Goal: Task Accomplishment & Management: Use online tool/utility

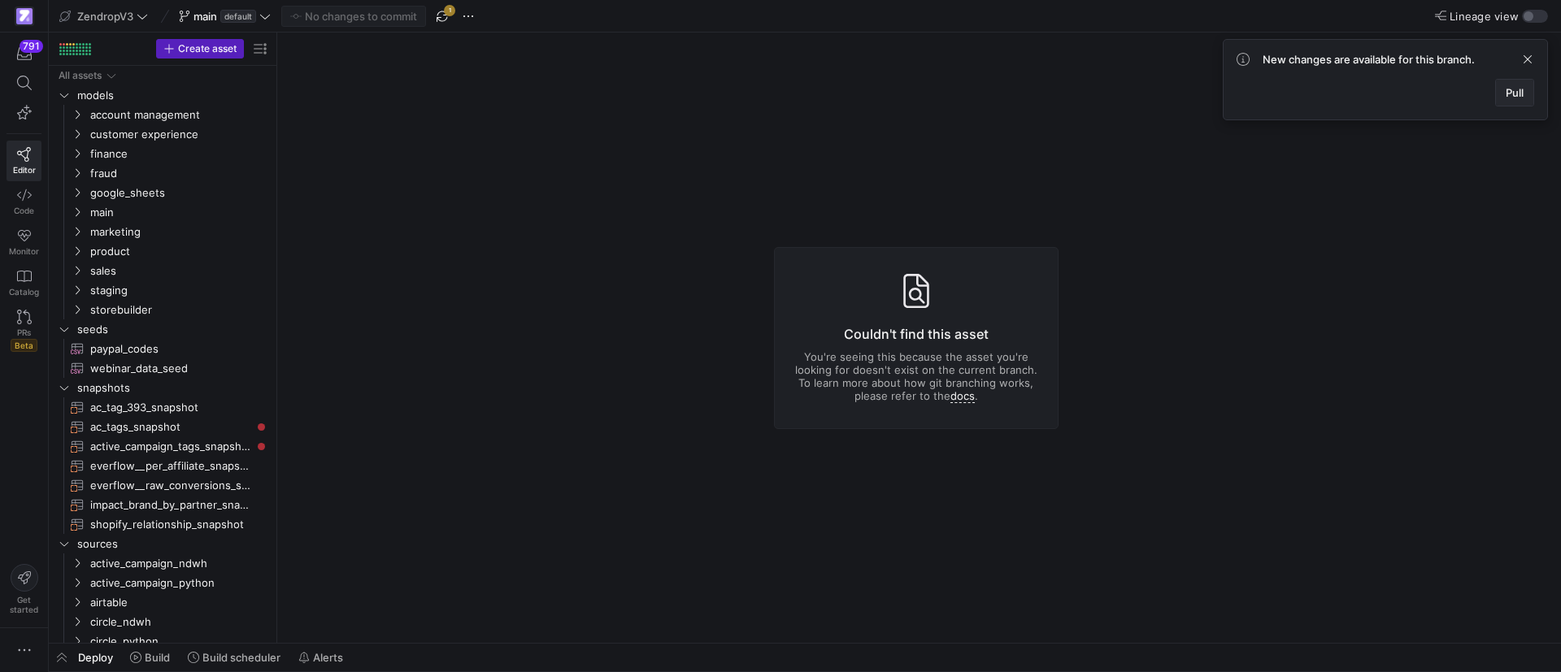
click at [1517, 96] on span "Pull" at bounding box center [1514, 92] width 18 height 13
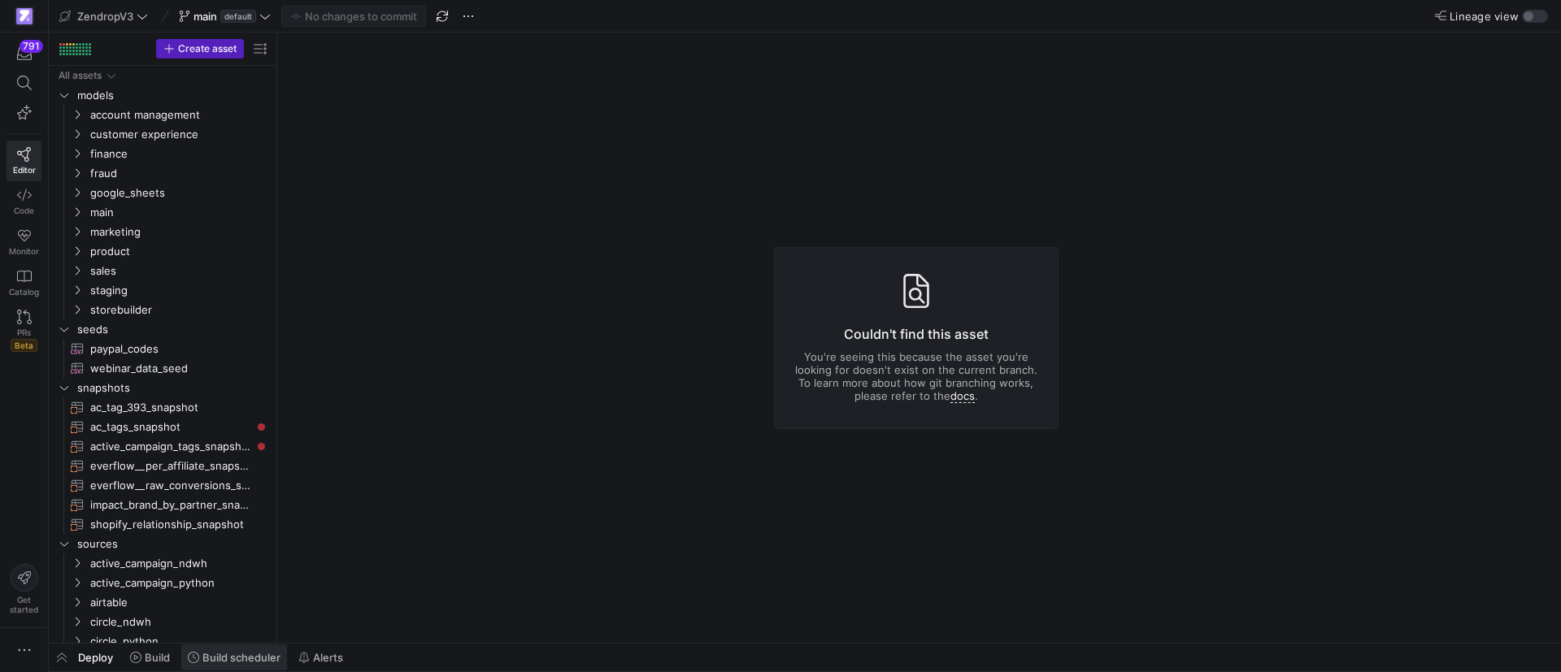
click at [247, 662] on span "Build scheduler" at bounding box center [241, 657] width 78 height 13
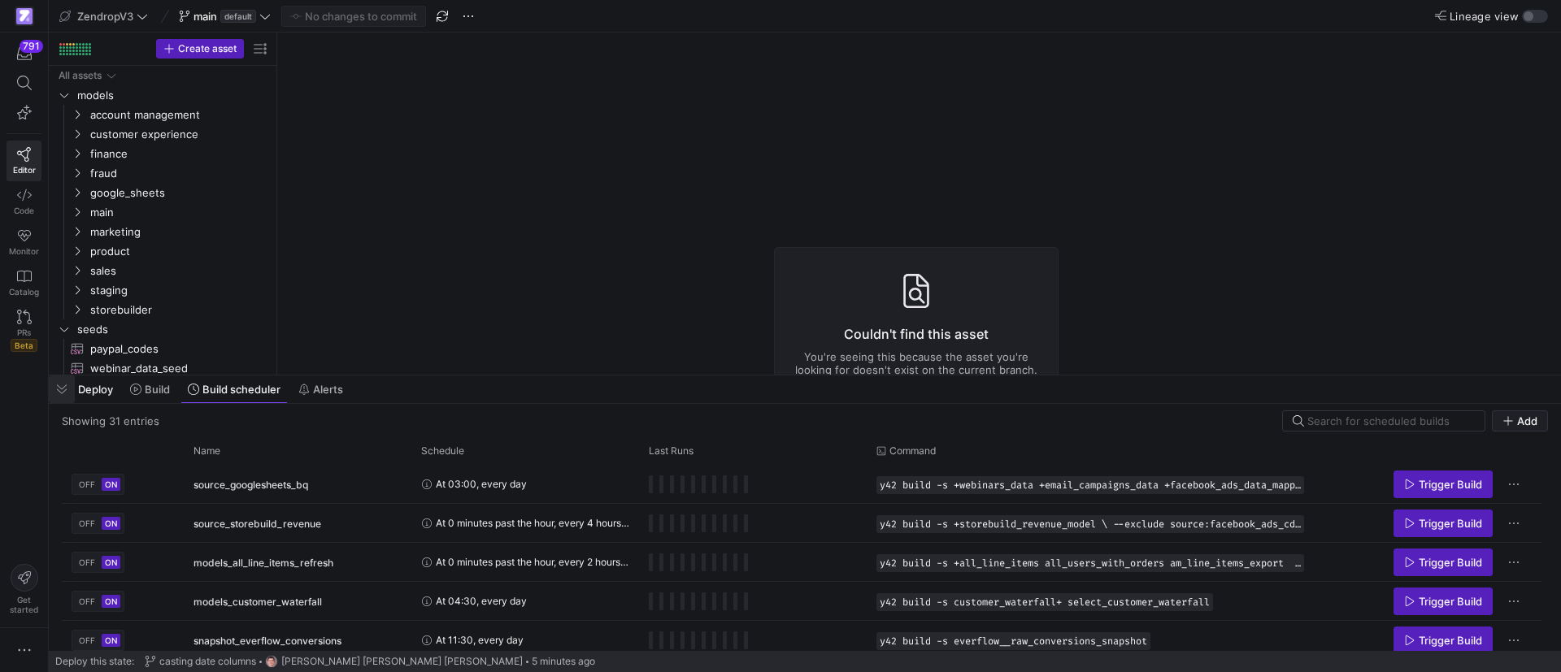
click at [64, 389] on span "button" at bounding box center [62, 389] width 26 height 28
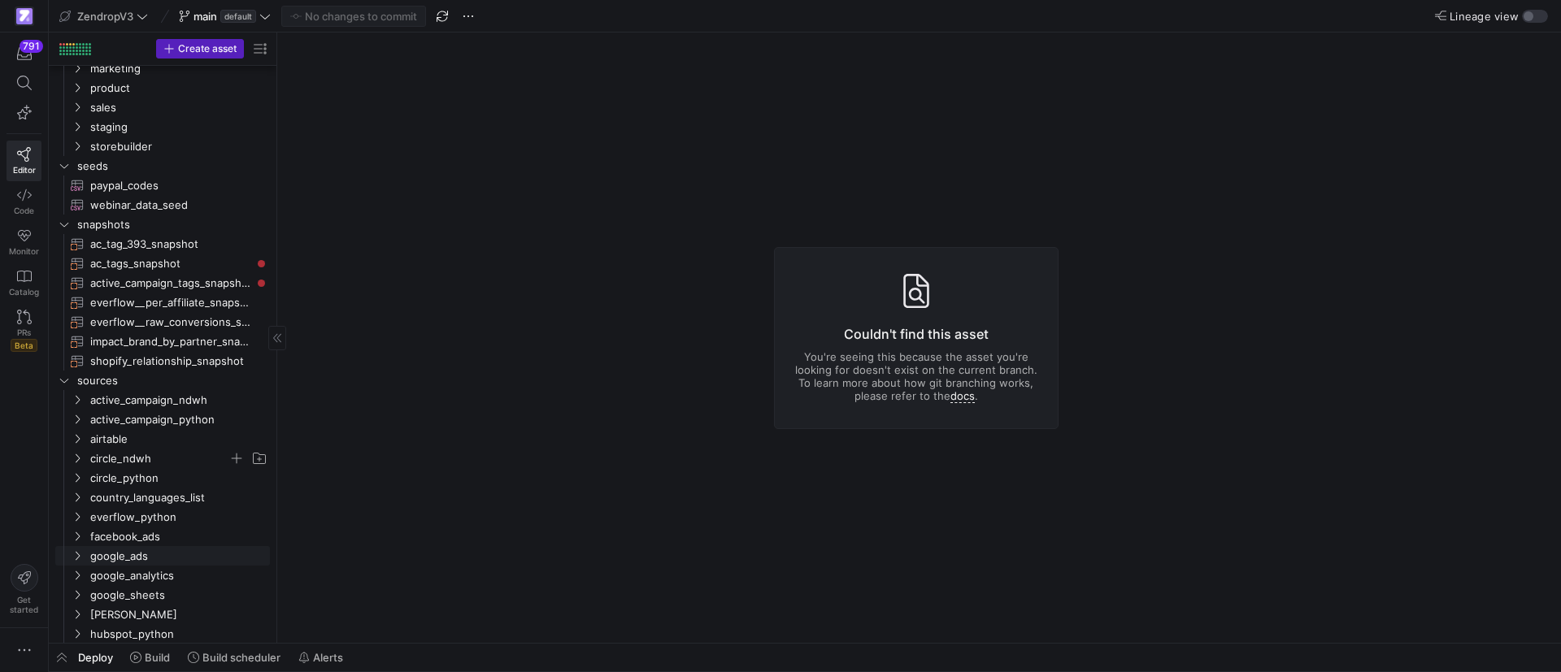
scroll to position [476, 0]
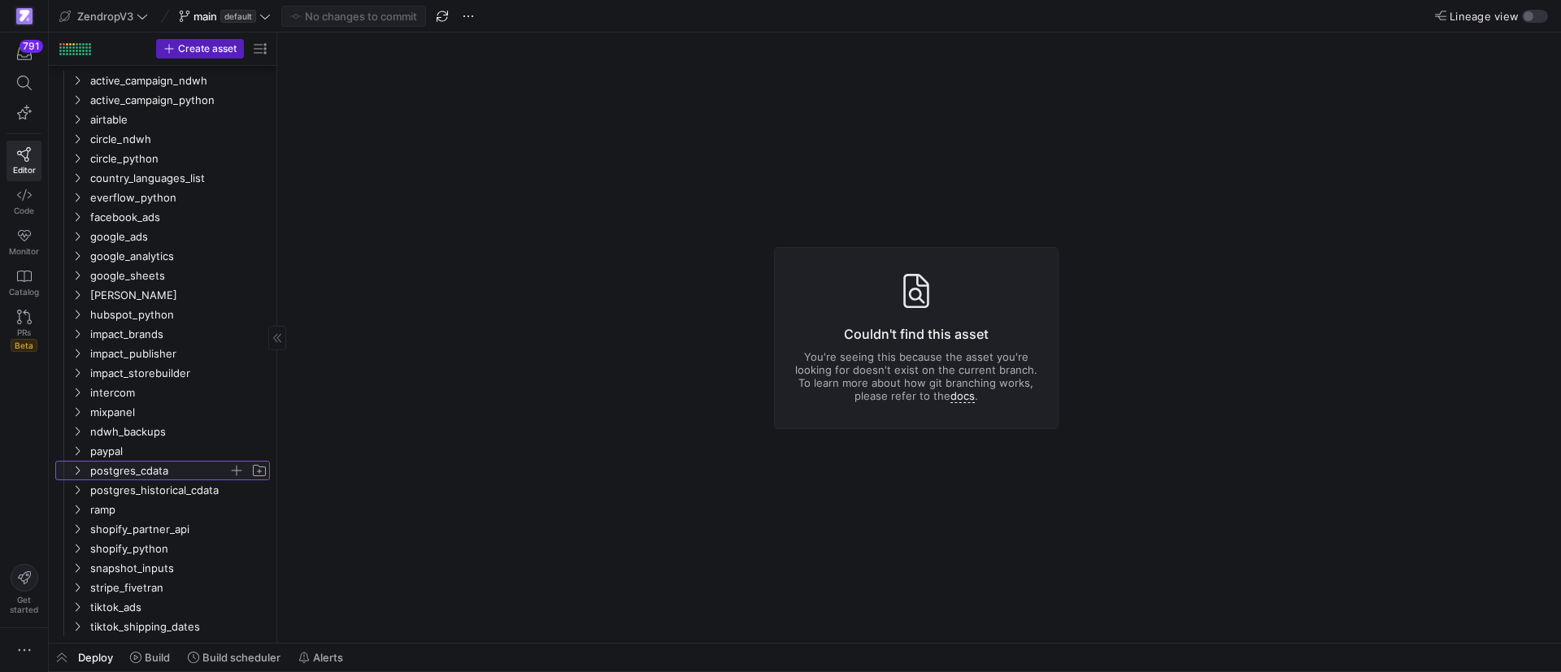
click at [76, 466] on icon "Press SPACE to select this row." at bounding box center [77, 471] width 11 height 10
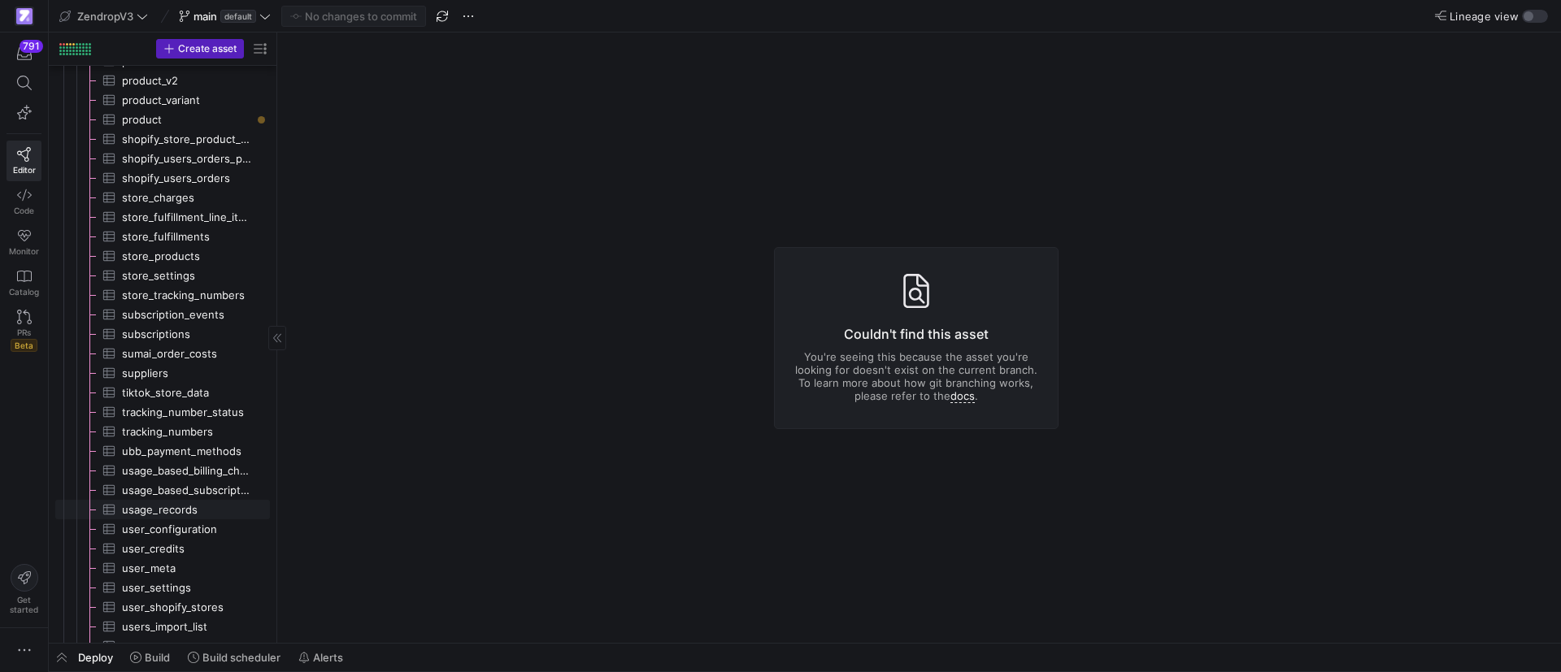
scroll to position [1458, 0]
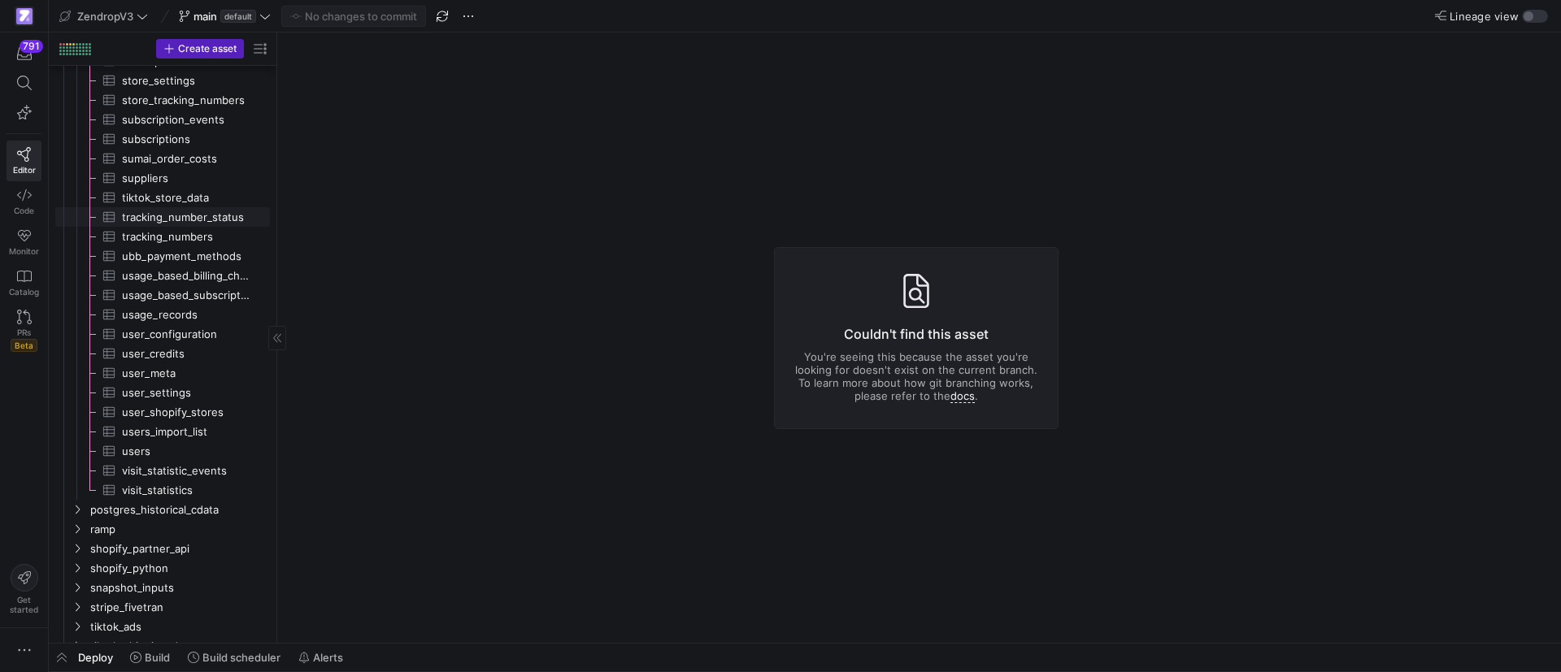
click at [158, 220] on span "tracking_number_status​​​​​​​​​" at bounding box center [186, 217] width 129 height 19
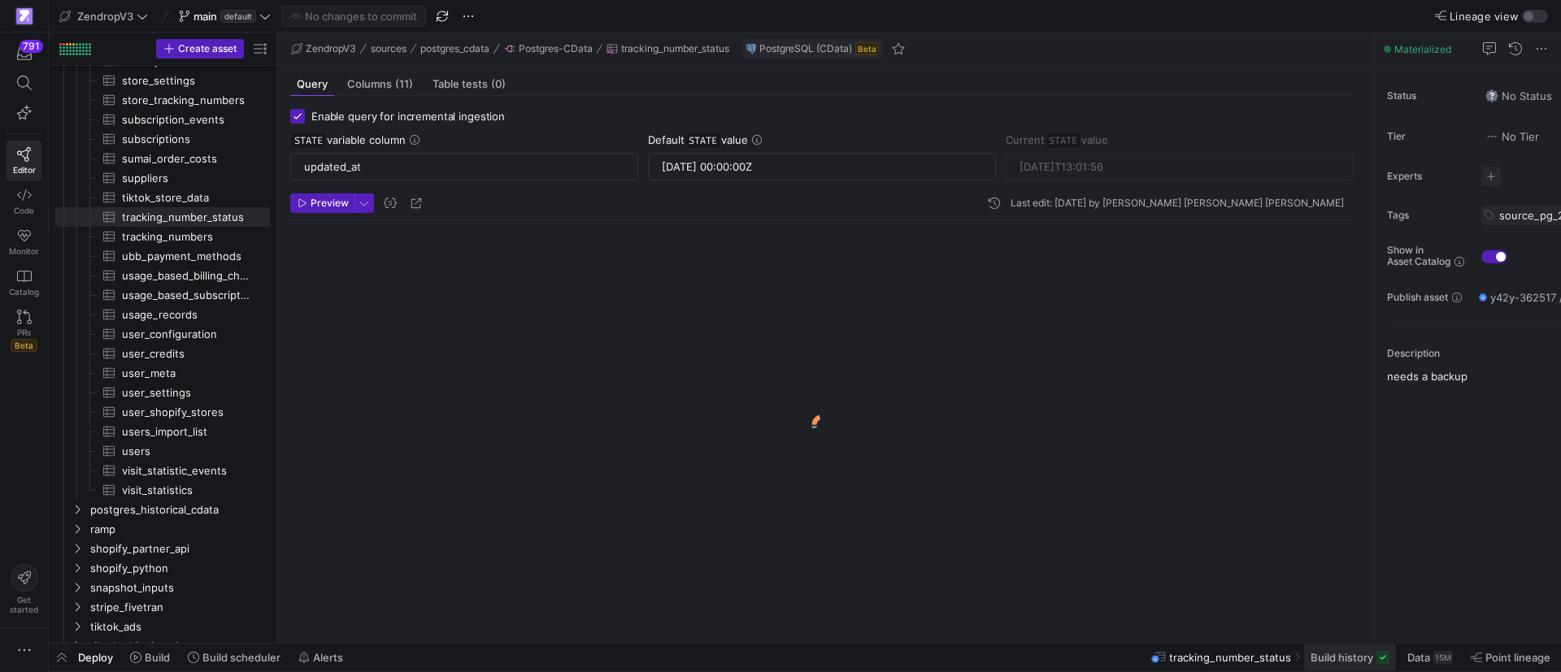
click at [1348, 655] on span "Build history" at bounding box center [1341, 657] width 63 height 13
